Goal: Information Seeking & Learning: Learn about a topic

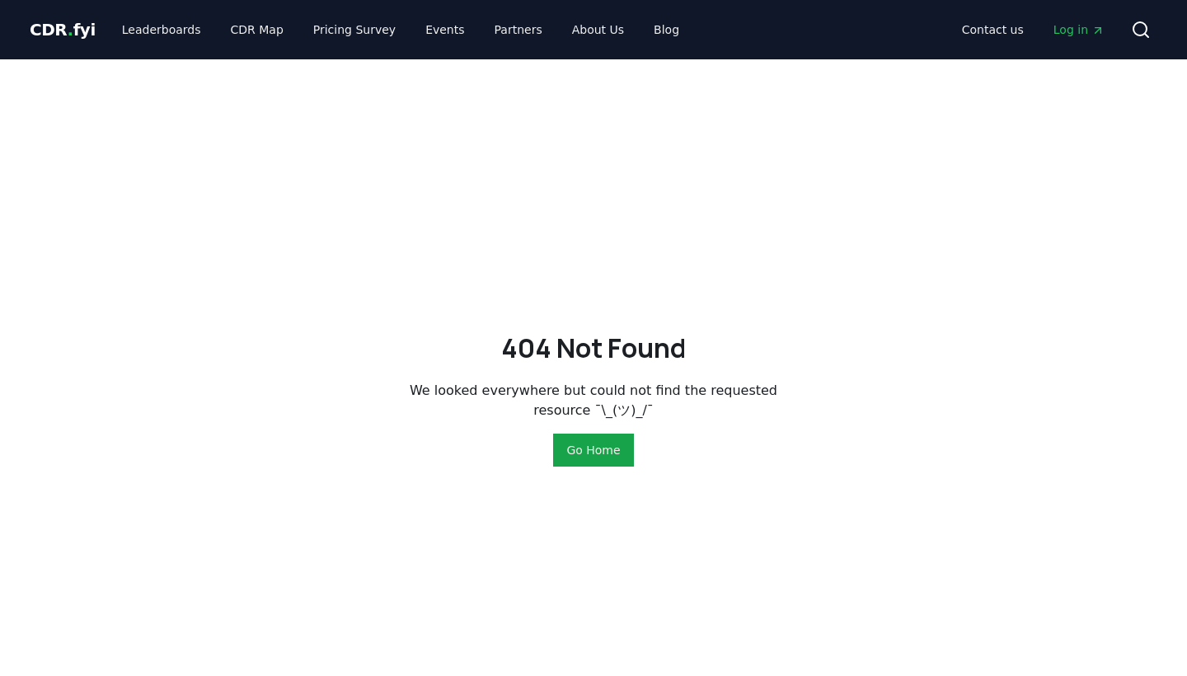
click at [139, 35] on link "Leaderboards" at bounding box center [162, 30] width 106 height 30
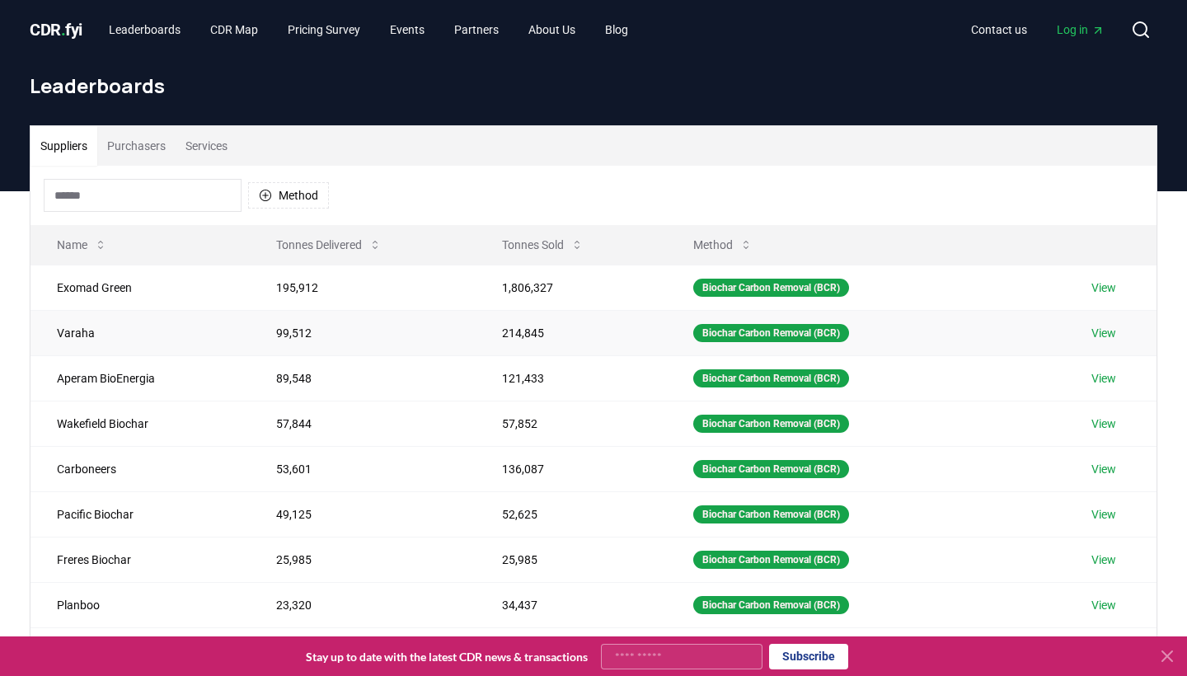
click at [297, 335] on td "99,512" at bounding box center [362, 332] width 225 height 45
click at [80, 340] on td "Varaha" at bounding box center [140, 332] width 219 height 45
click at [1116, 336] on link "View" at bounding box center [1104, 333] width 25 height 16
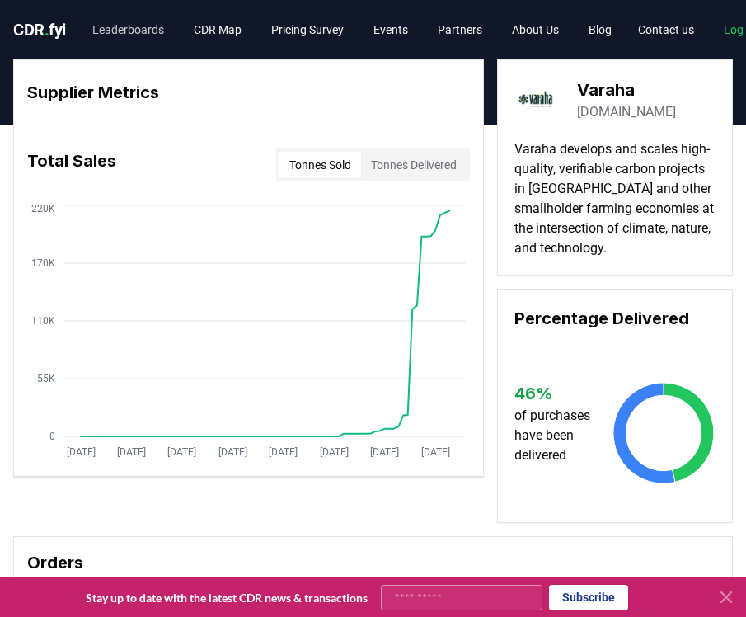
click at [139, 34] on link "Leaderboards" at bounding box center [128, 30] width 98 height 30
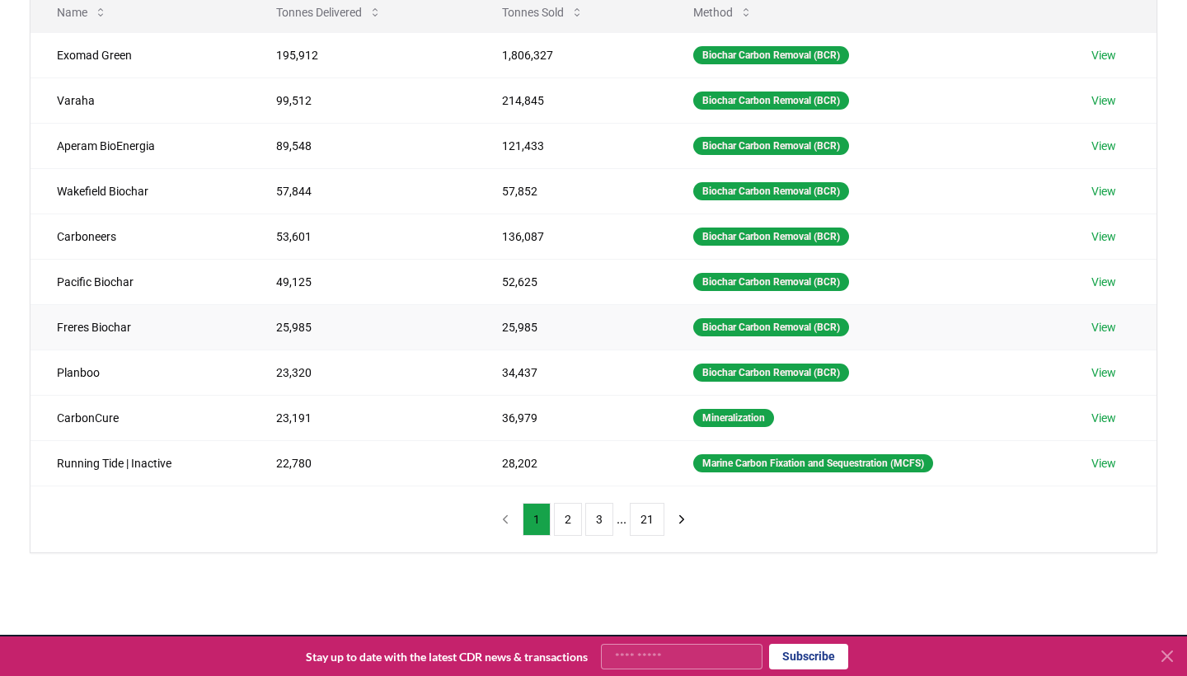
scroll to position [271, 0]
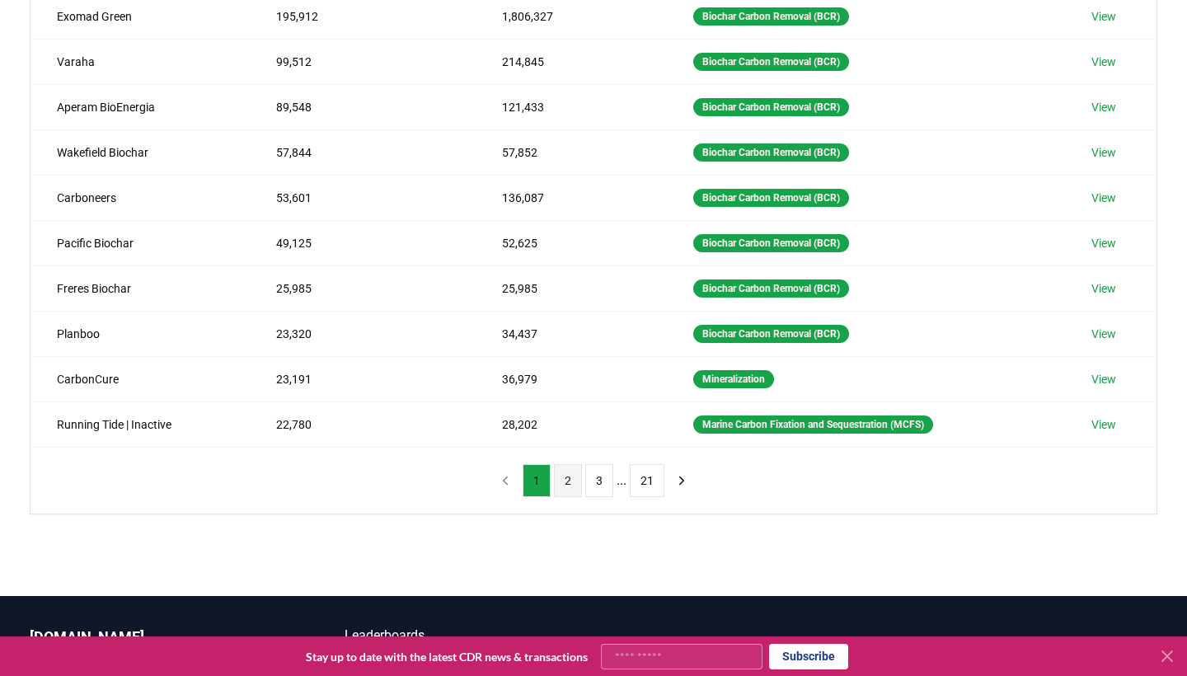
click at [567, 482] on button "2" at bounding box center [568, 480] width 28 height 33
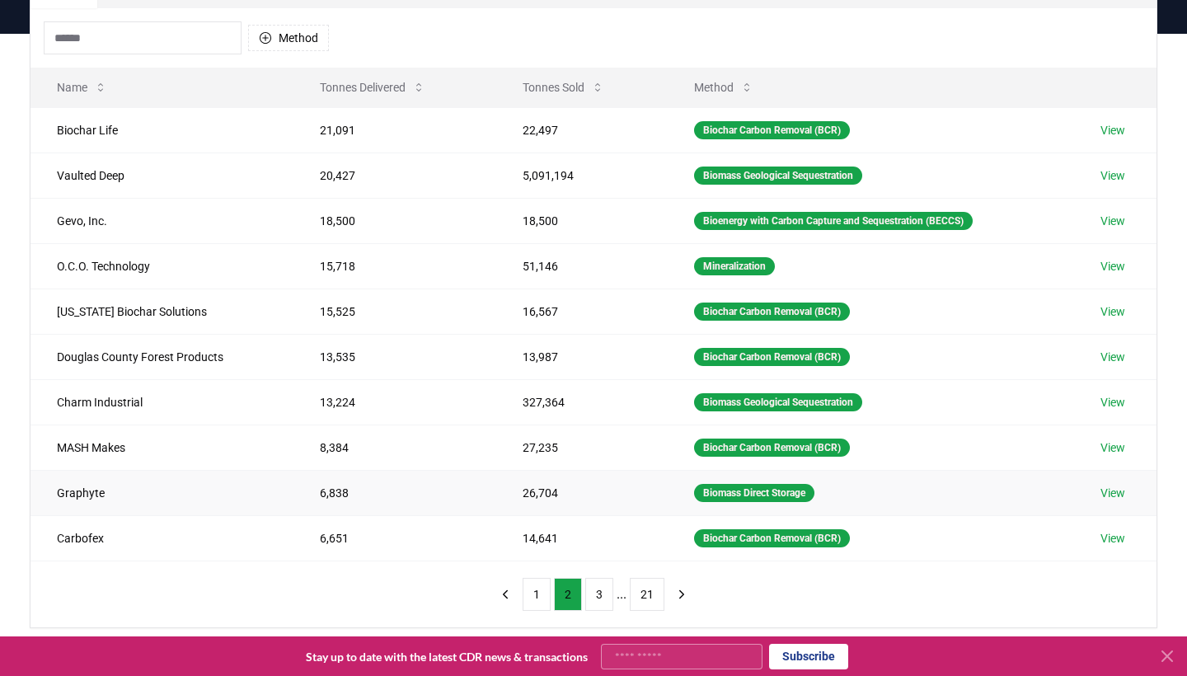
scroll to position [301, 0]
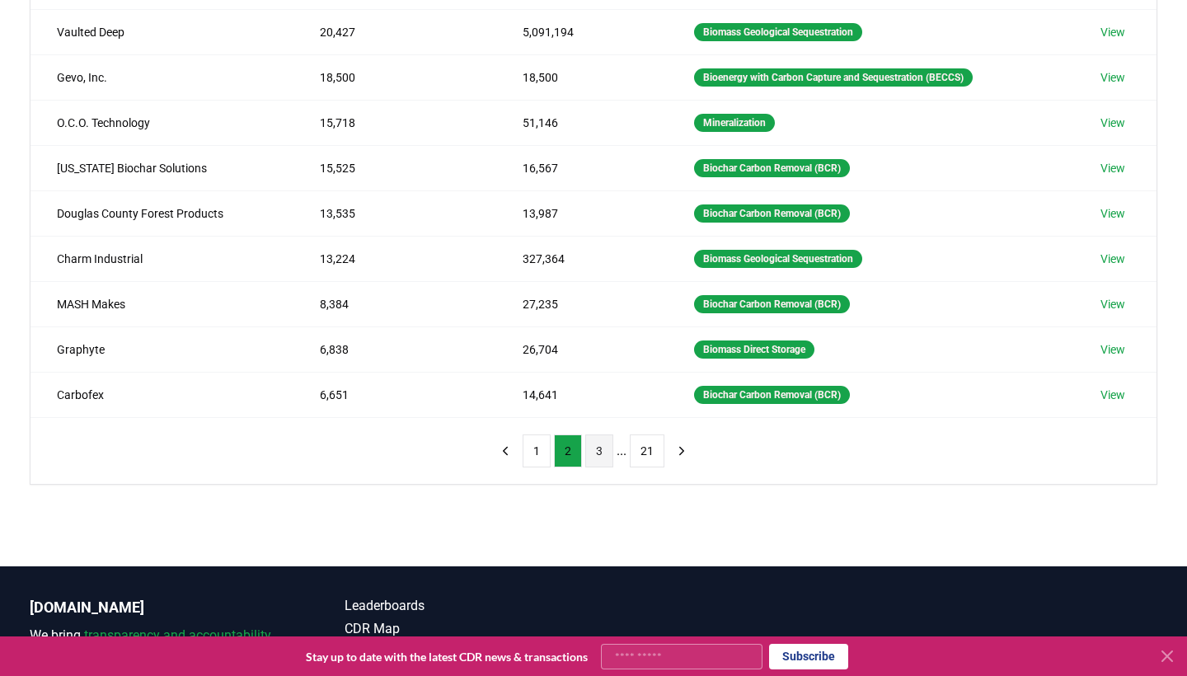
click at [598, 455] on button "3" at bounding box center [599, 451] width 28 height 33
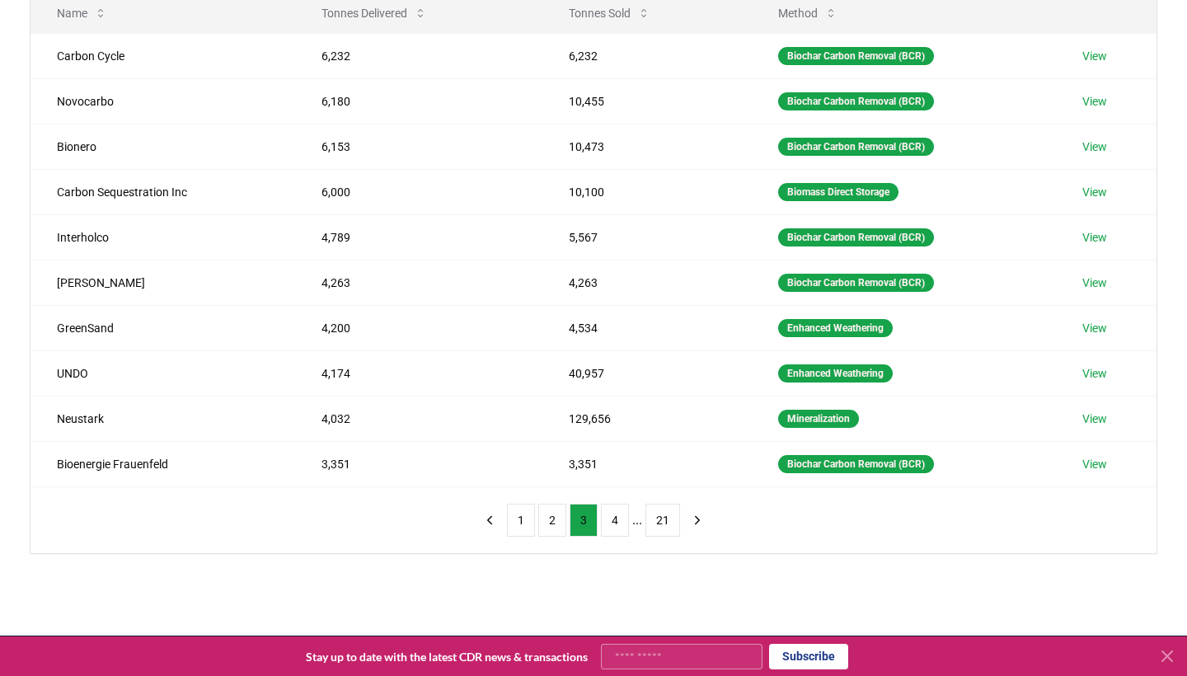
scroll to position [284, 0]
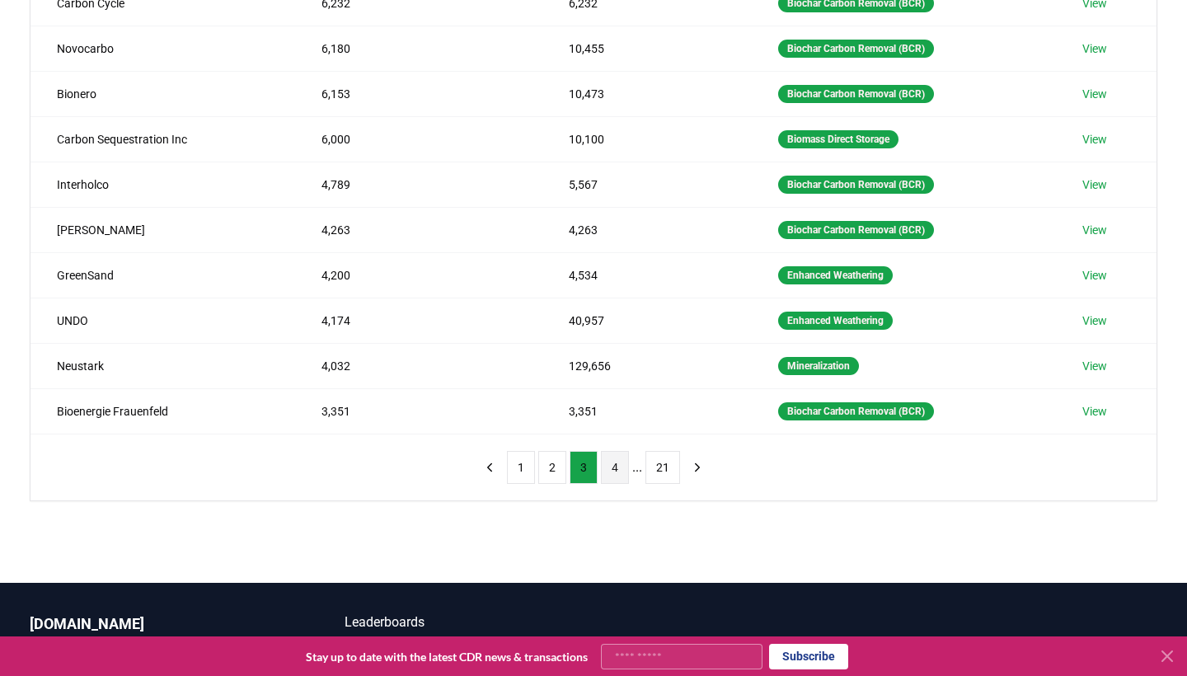
click at [613, 474] on button "4" at bounding box center [615, 467] width 28 height 33
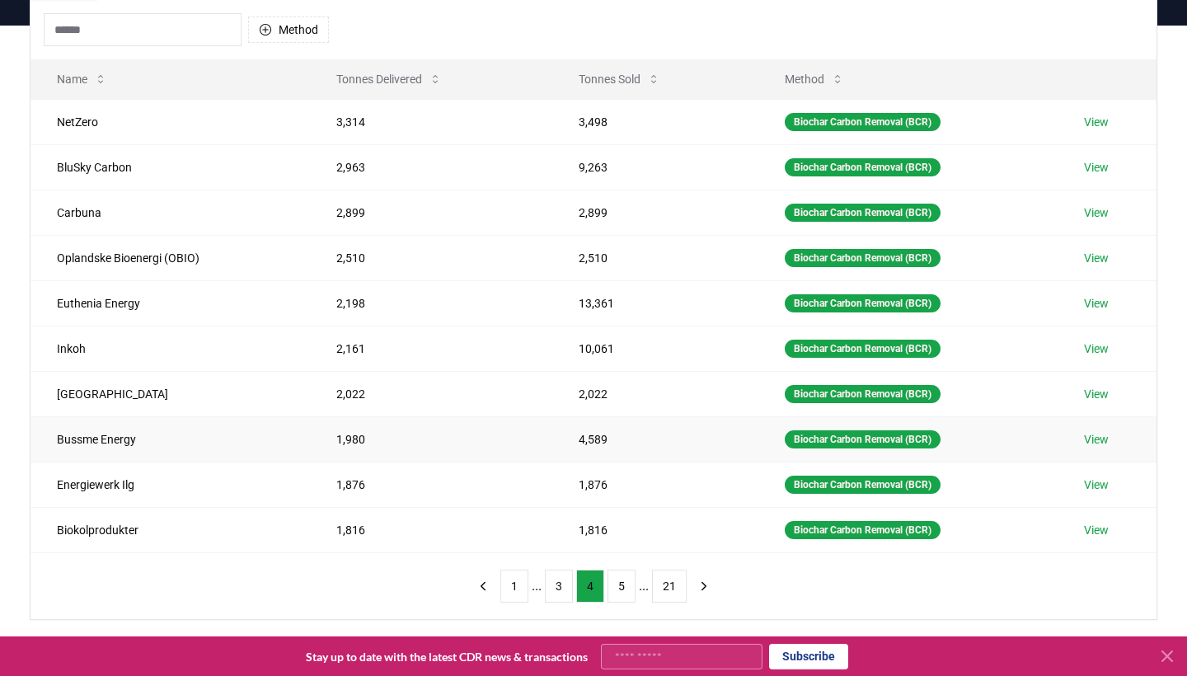
scroll to position [234, 0]
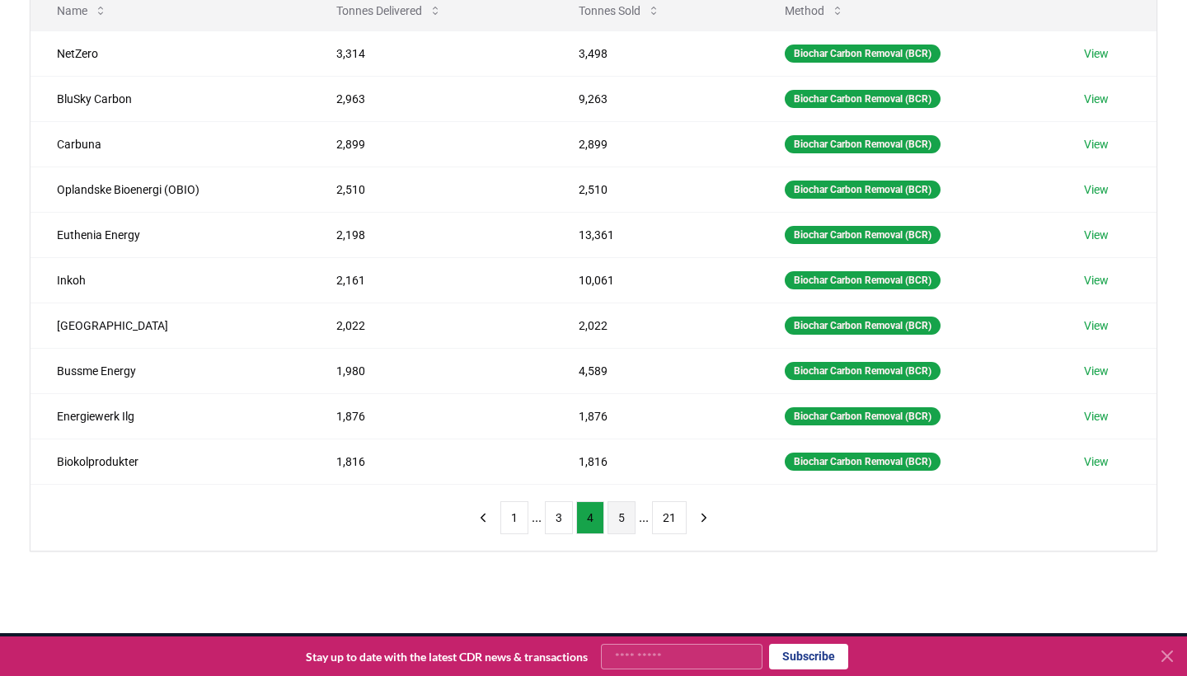
click at [624, 527] on button "5" at bounding box center [622, 517] width 28 height 33
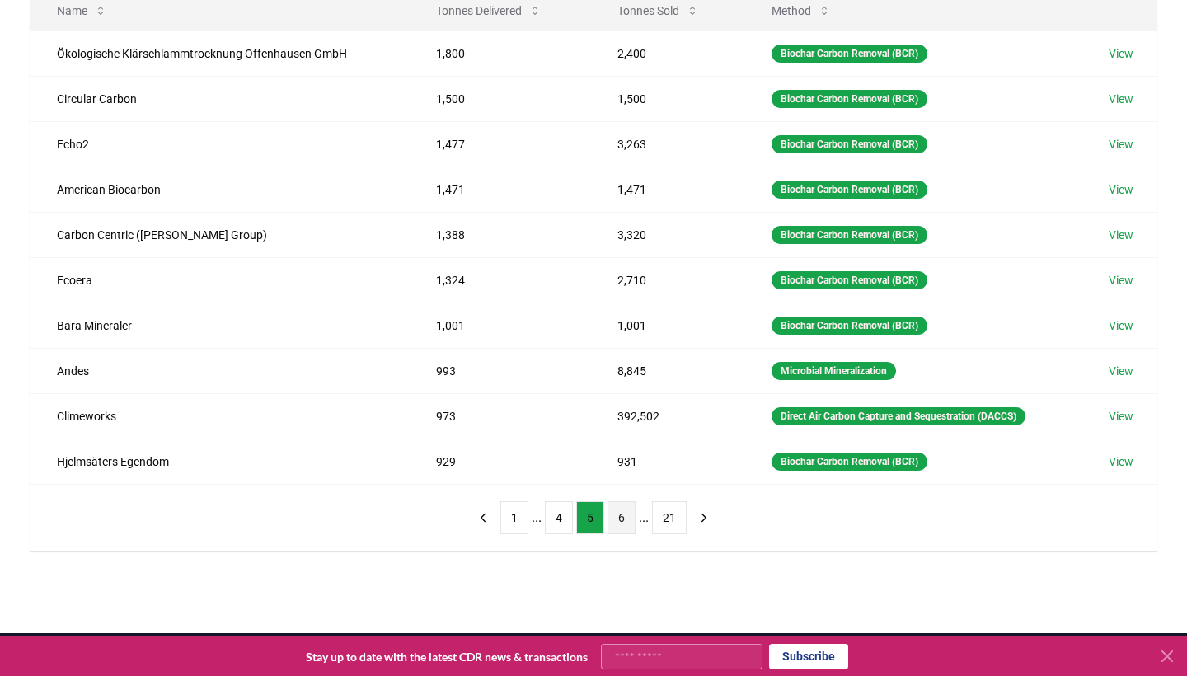
click at [626, 523] on button "6" at bounding box center [622, 517] width 28 height 33
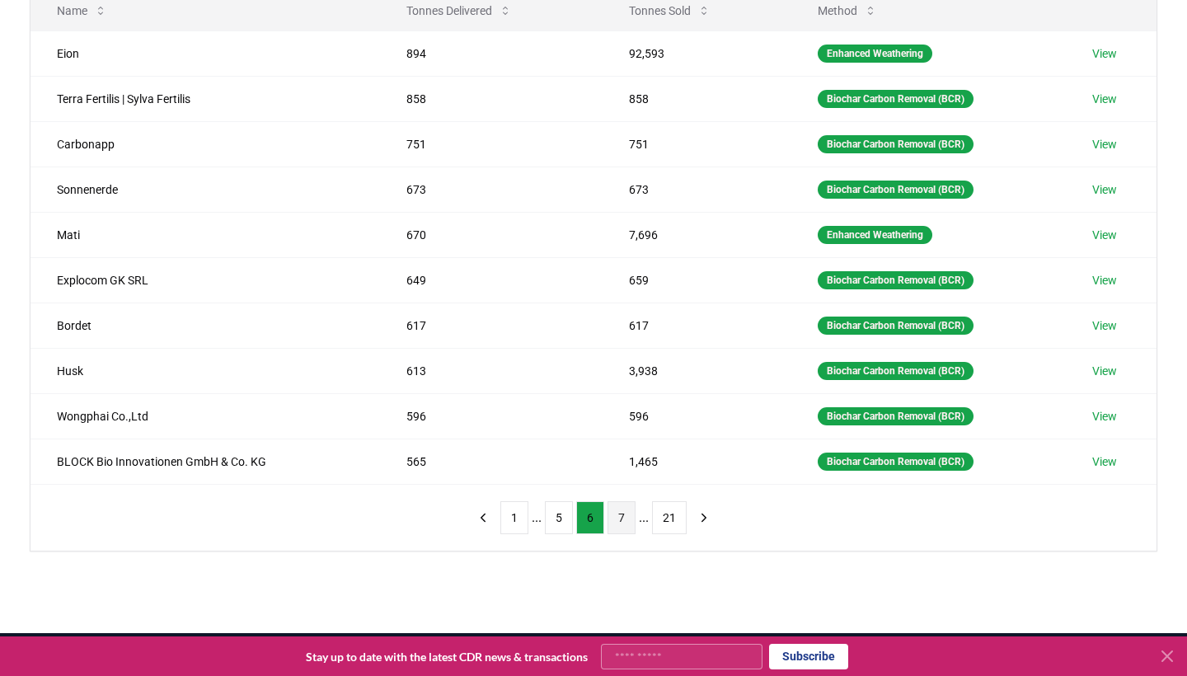
click at [617, 518] on button "7" at bounding box center [622, 517] width 28 height 33
